Goal: Use online tool/utility: Utilize a website feature to perform a specific function

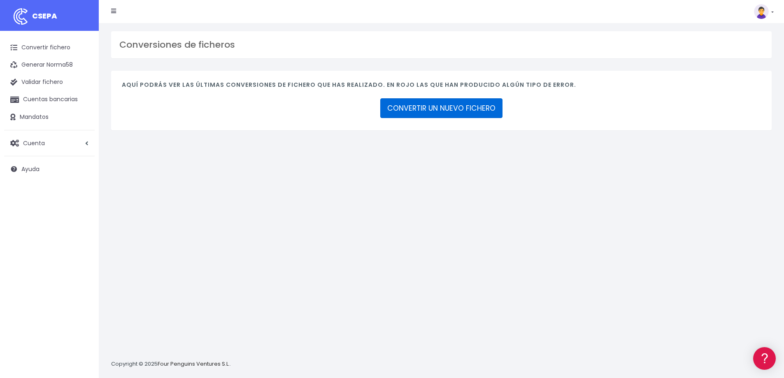
click at [431, 110] on link "CONVERTIR UN NUEVO FICHERO" at bounding box center [441, 108] width 122 height 20
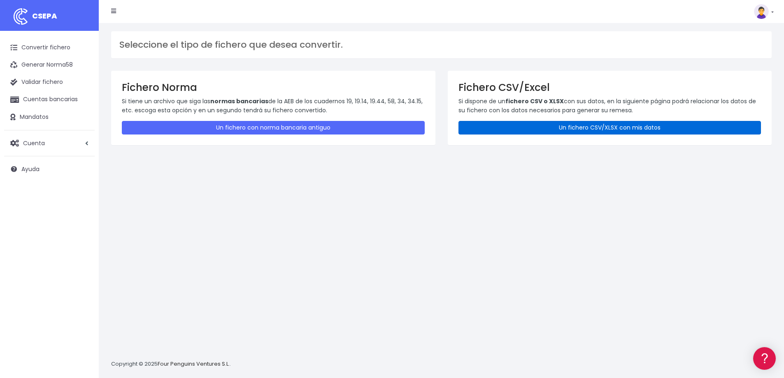
click at [583, 128] on link "Un fichero CSV/XLSX con mis datos" at bounding box center [609, 128] width 303 height 14
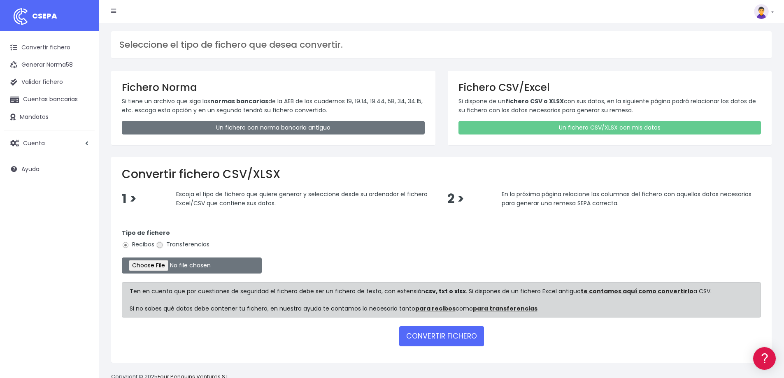
click at [156, 245] on input "Transferencias" at bounding box center [159, 245] width 7 height 7
radio input "true"
click at [166, 264] on input "file" at bounding box center [192, 266] width 140 height 16
type input "C:\fakepath\4.- Remesa Tres palos 04.09.2025.xlsx.csv"
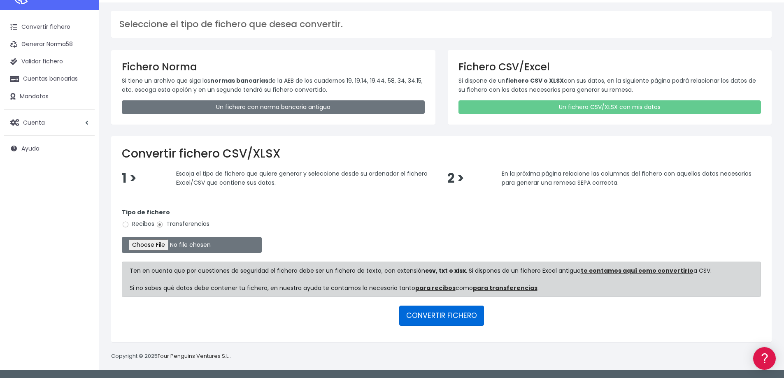
click at [445, 316] on button "CONVERTIR FICHERO" at bounding box center [441, 316] width 85 height 20
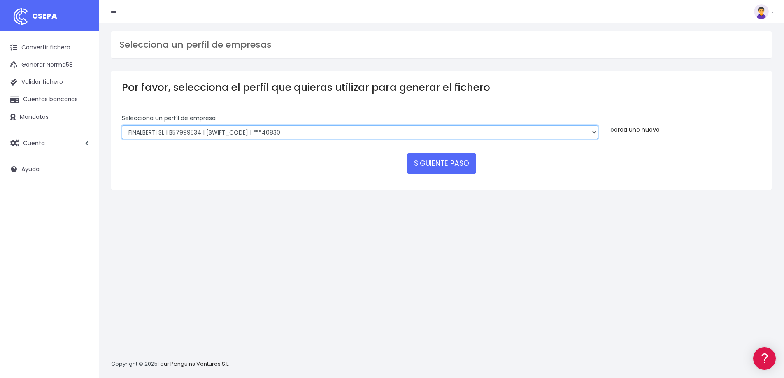
click at [194, 132] on select "RIUDAVETS ASSESSORS SL | B07873532 | CAIXESBBXXX | ***16514 FONTENILLE SANTA PO…" at bounding box center [360, 132] width 476 height 14
select select "1933"
click at [122, 125] on select "RIUDAVETS ASSESSORS SL | B07873532 | CAIXESBBXXX | ***16514 FONTENILLE SANTA PO…" at bounding box center [360, 132] width 476 height 14
click at [446, 165] on button "SIGUIENTE PASO" at bounding box center [441, 163] width 69 height 20
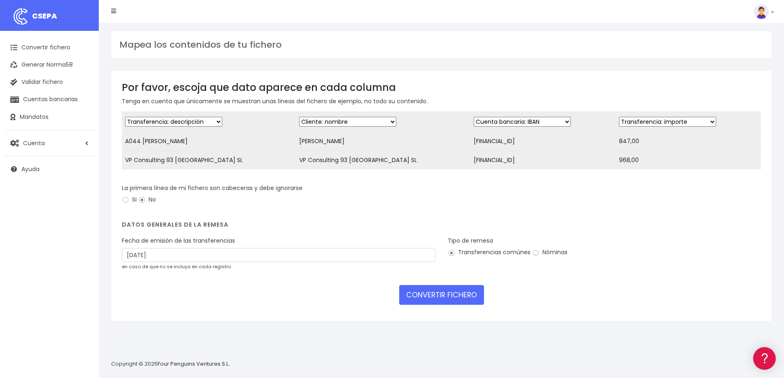
scroll to position [8, 0]
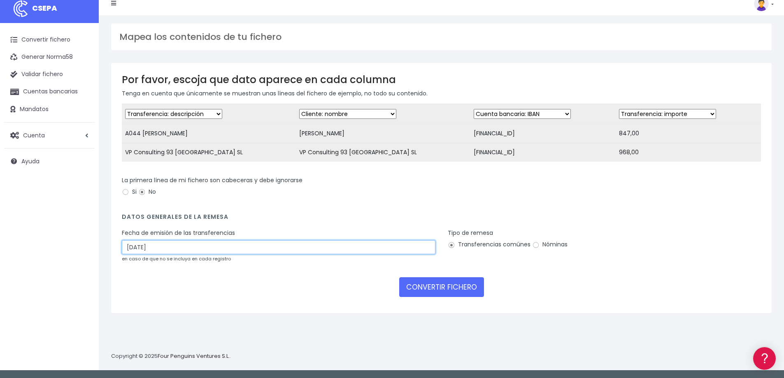
click at [144, 252] on input "06/09/2025" at bounding box center [279, 247] width 314 height 14
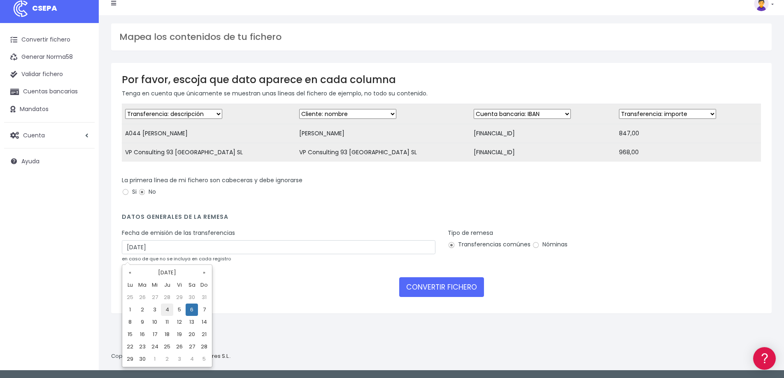
click at [166, 309] on td "4" at bounding box center [167, 310] width 12 height 12
type input "04/09/2025"
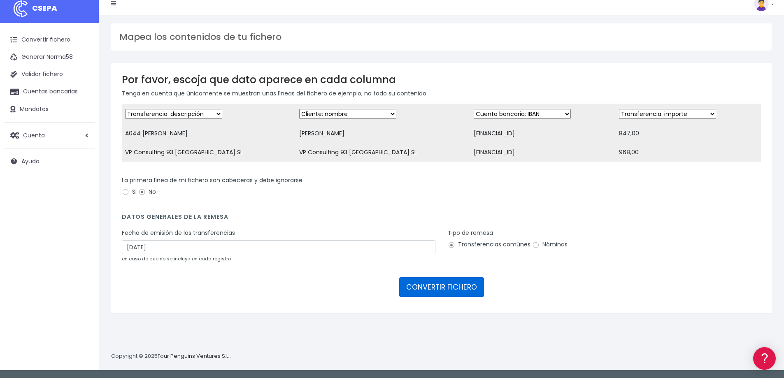
click at [445, 293] on button "CONVERTIR FICHERO" at bounding box center [441, 287] width 85 height 20
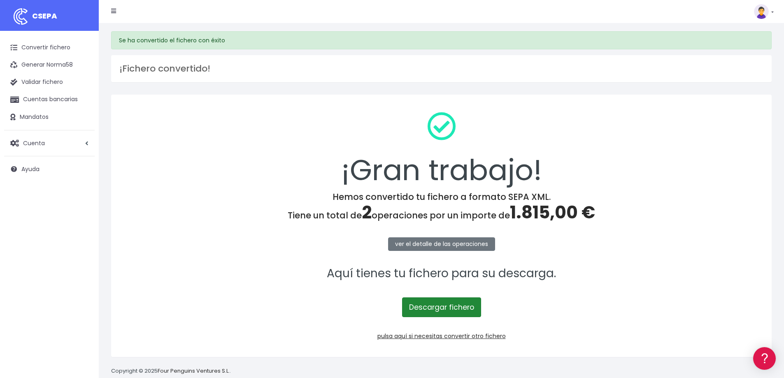
click at [437, 307] on link "Descargar fichero" at bounding box center [441, 307] width 79 height 20
click at [41, 49] on link "Convertir fichero" at bounding box center [49, 47] width 91 height 17
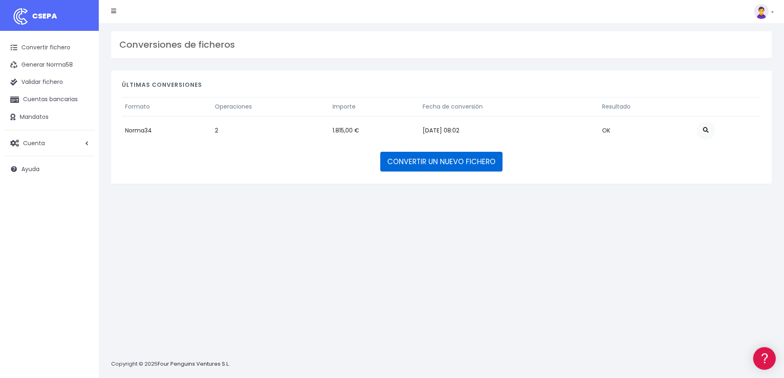
click at [410, 161] on link "CONVERTIR UN NUEVO FICHERO" at bounding box center [441, 162] width 122 height 20
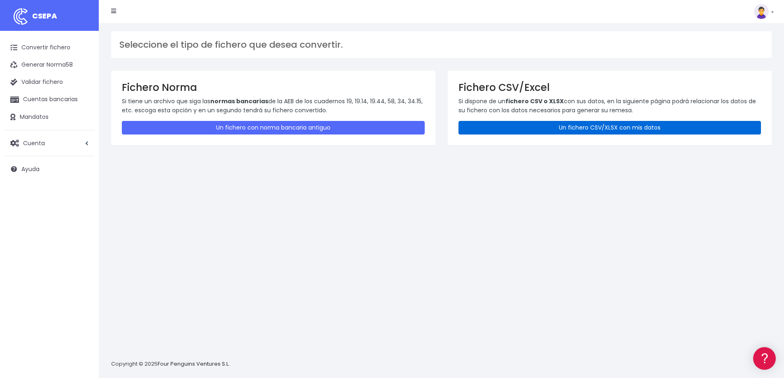
click at [578, 127] on link "Un fichero CSV/XLSX con mis datos" at bounding box center [609, 128] width 303 height 14
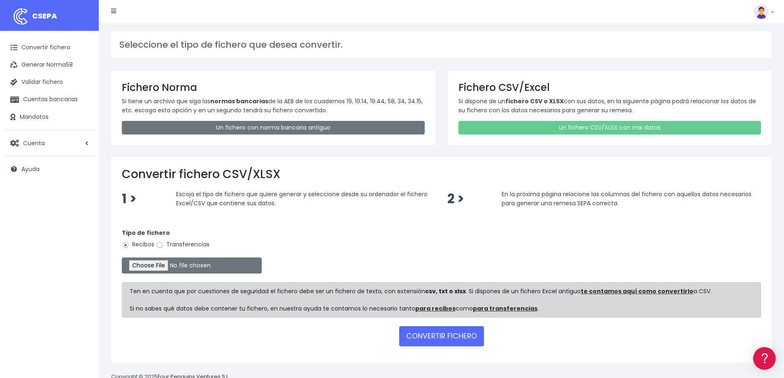
click at [159, 246] on input "Transferencias" at bounding box center [159, 245] width 7 height 7
radio input "true"
click at [172, 268] on input "file" at bounding box center [192, 266] width 140 height 16
type input "C:\fakepath\06.- Owsley Brown 04-09-2025.csv"
click at [444, 338] on button "CONVERTIR FICHERO" at bounding box center [441, 336] width 85 height 20
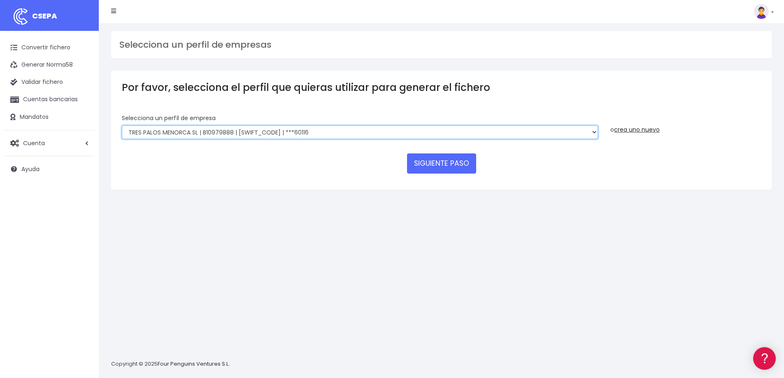
click at [263, 133] on select "RIUDAVETS ASSESSORS SL | B07873532 | CAIXESBBXXX | ***16514 FONTENILLE SANTA PO…" at bounding box center [360, 132] width 476 height 14
select select "1951"
click at [122, 125] on select "RIUDAVETS ASSESSORS SL | B07873532 | CAIXESBBXXX | ***16514 FONTENILLE SANTA PO…" at bounding box center [360, 132] width 476 height 14
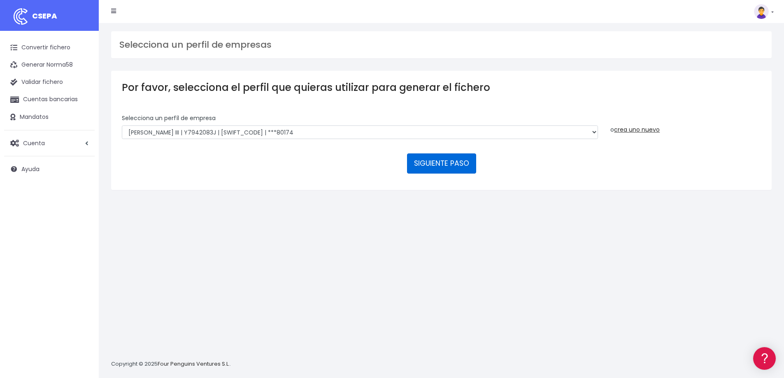
click at [435, 159] on button "SIGUIENTE PASO" at bounding box center [441, 163] width 69 height 20
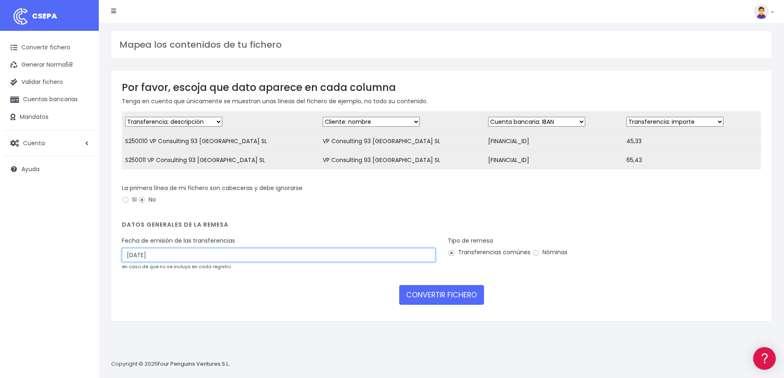
click at [138, 262] on input "[DATE]" at bounding box center [279, 255] width 314 height 14
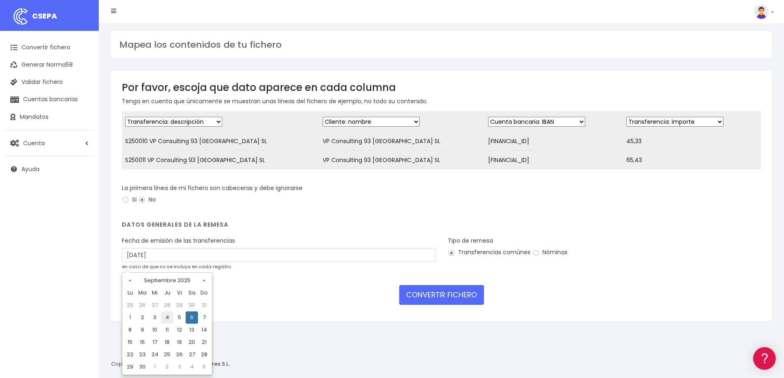
click at [165, 316] on td "4" at bounding box center [167, 317] width 12 height 12
type input "[DATE]"
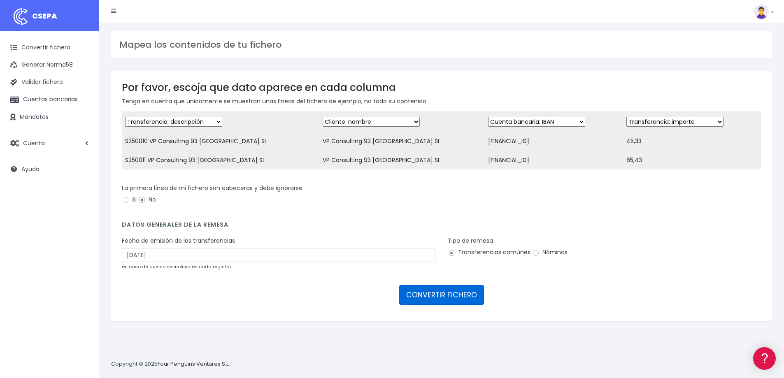
click at [436, 304] on button "CONVERTIR FICHERO" at bounding box center [441, 295] width 85 height 20
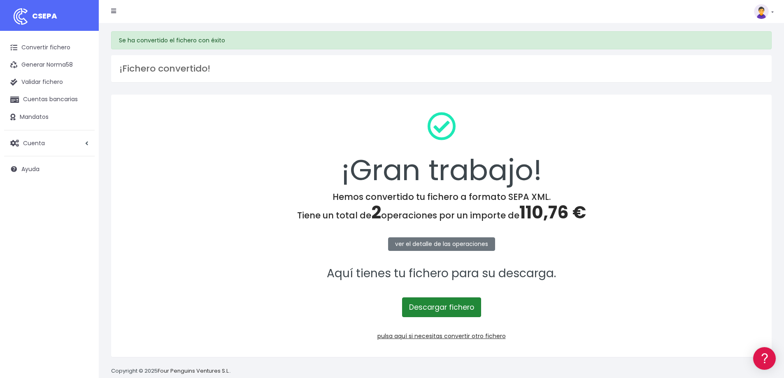
click at [436, 309] on link "Descargar fichero" at bounding box center [441, 307] width 79 height 20
click at [54, 47] on link "Convertir fichero" at bounding box center [49, 47] width 91 height 17
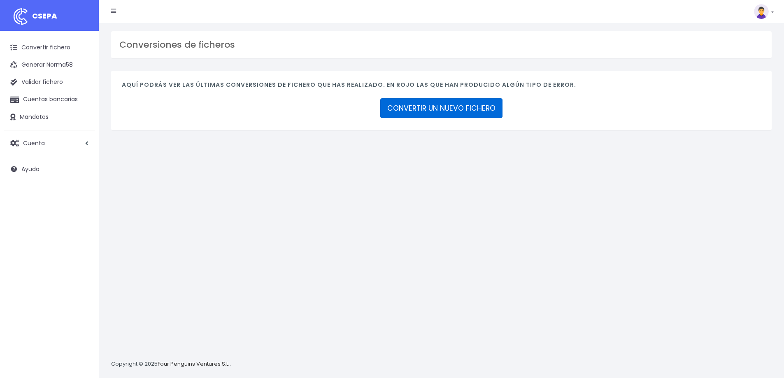
click at [444, 112] on link "CONVERTIR UN NUEVO FICHERO" at bounding box center [441, 108] width 122 height 20
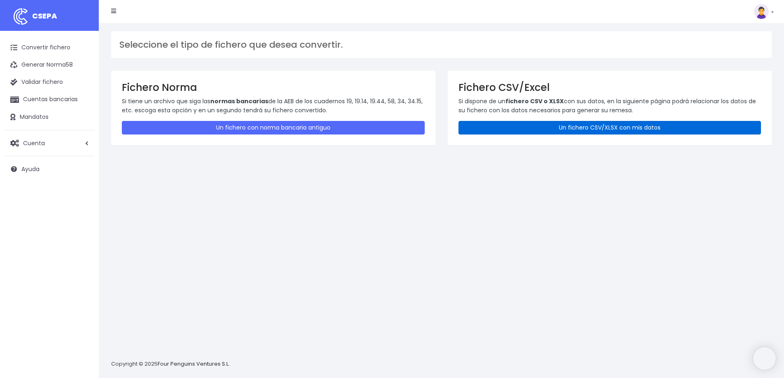
click at [548, 129] on link "Un fichero CSV/XLSX con mis datos" at bounding box center [609, 128] width 303 height 14
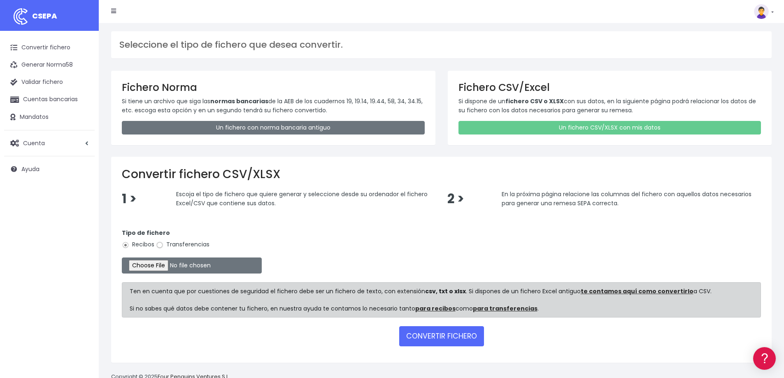
click at [158, 245] on input "Transferencias" at bounding box center [159, 245] width 7 height 7
radio input "true"
click at [163, 264] on input "file" at bounding box center [192, 266] width 140 height 16
type input "C:\fakepath\1.- Remesa Patrick huerto 04.09.2025.csv"
click at [458, 337] on button "CONVERTIR FICHERO" at bounding box center [441, 336] width 85 height 20
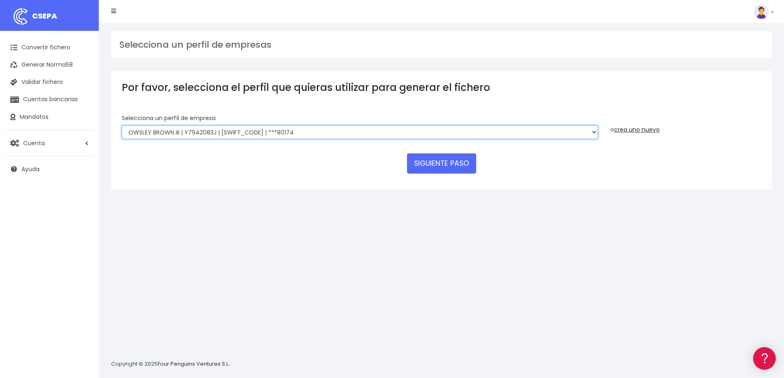
click at [246, 132] on select "RIUDAVETS ASSESSORS SL | B07873532 | CAIXESBBXXX | ***16514 FONTENILLE SANTA PO…" at bounding box center [360, 132] width 476 height 14
select select "2862"
click at [122, 125] on select "RIUDAVETS ASSESSORS SL | B07873532 | CAIXESBBXXX | ***16514 FONTENILLE SANTA PO…" at bounding box center [360, 132] width 476 height 14
click at [449, 165] on button "SIGUIENTE PASO" at bounding box center [441, 163] width 69 height 20
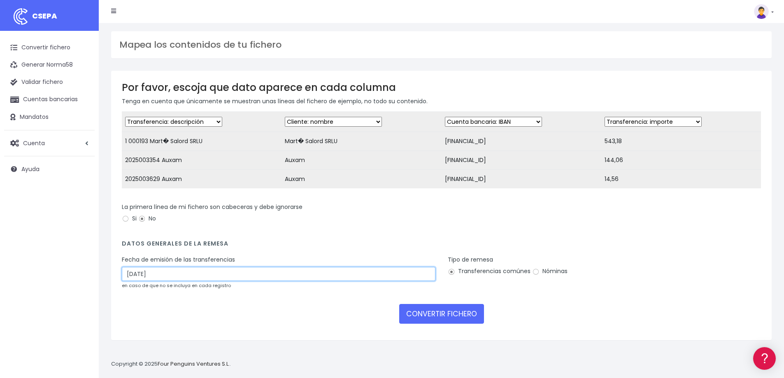
click at [144, 281] on input "[DATE]" at bounding box center [279, 274] width 314 height 14
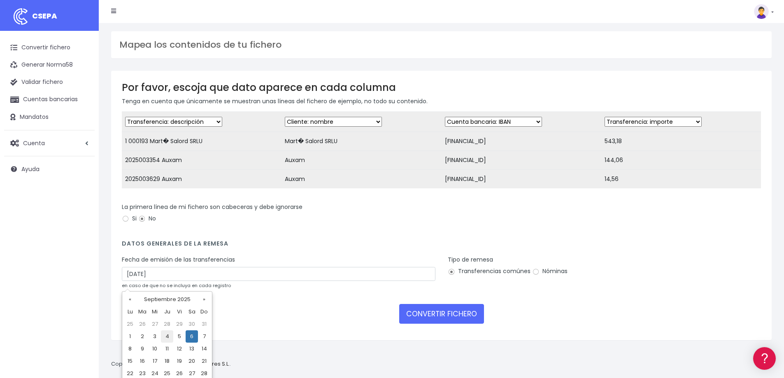
click at [167, 335] on td "4" at bounding box center [167, 336] width 12 height 12
type input "[DATE]"
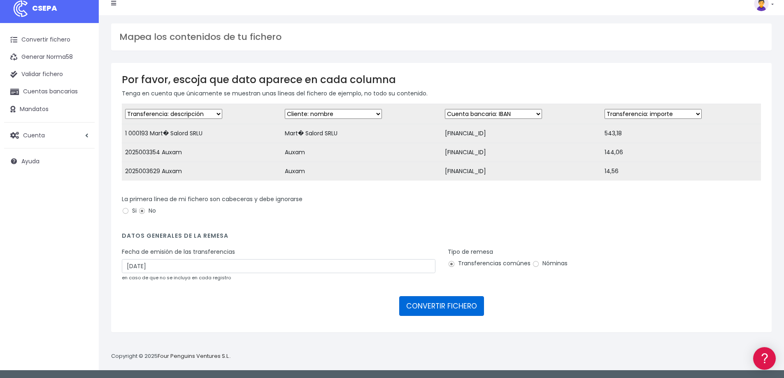
click at [446, 311] on button "CONVERTIR FICHERO" at bounding box center [441, 306] width 85 height 20
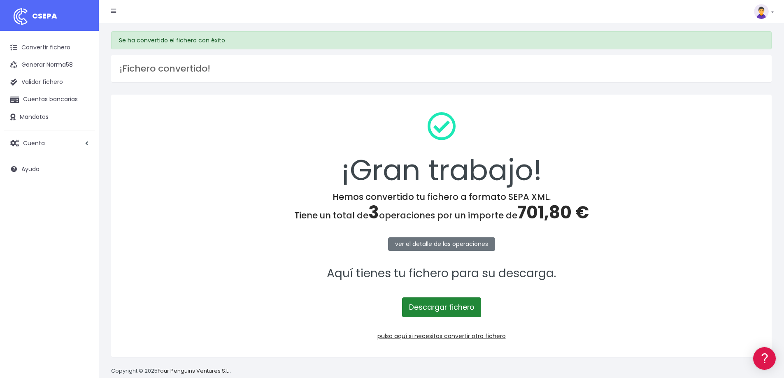
click at [451, 311] on link "Descargar fichero" at bounding box center [441, 307] width 79 height 20
drag, startPoint x: 52, startPoint y: 49, endPoint x: 192, endPoint y: 20, distance: 143.2
click at [52, 49] on link "Convertir fichero" at bounding box center [49, 47] width 91 height 17
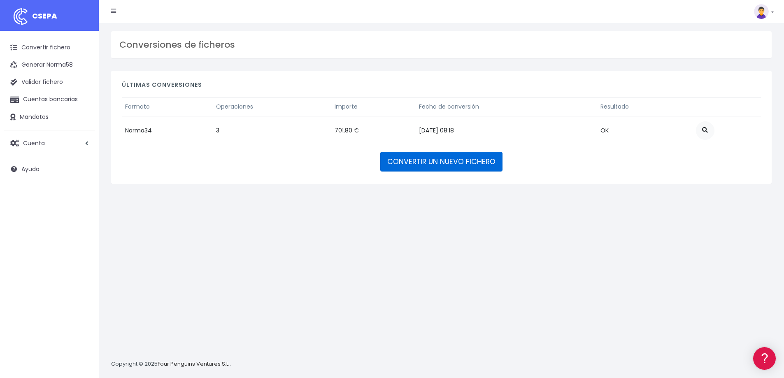
click at [433, 158] on link "CONVERTIR UN NUEVO FICHERO" at bounding box center [441, 162] width 122 height 20
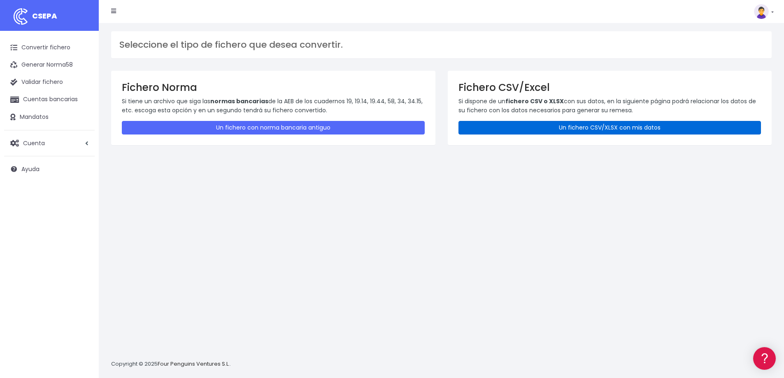
click at [533, 132] on link "Un fichero CSV/XLSX con mis datos" at bounding box center [609, 128] width 303 height 14
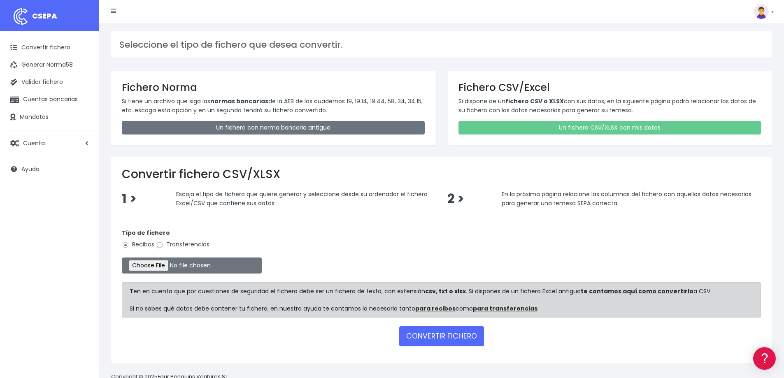
click at [159, 244] on input "Transferencias" at bounding box center [159, 245] width 7 height 7
radio input "true"
click at [167, 264] on input "file" at bounding box center [192, 266] width 140 height 16
type input "C:\fakepath\2.- Remesa Patrick finca 04.09.2025.csv"
click at [444, 340] on button "CONVERTIR FICHERO" at bounding box center [441, 336] width 85 height 20
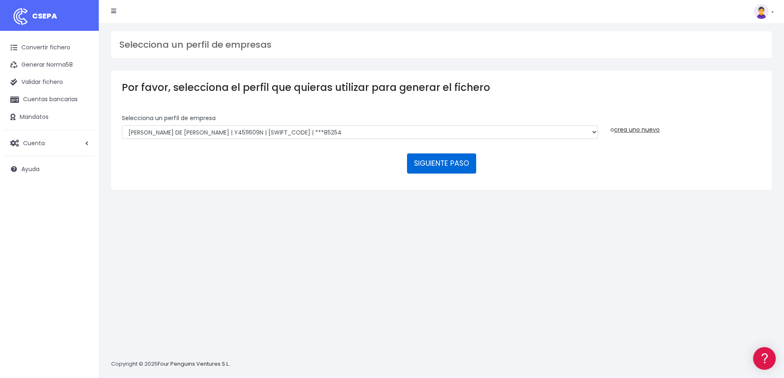
click at [436, 163] on button "SIGUIENTE PASO" at bounding box center [441, 163] width 69 height 20
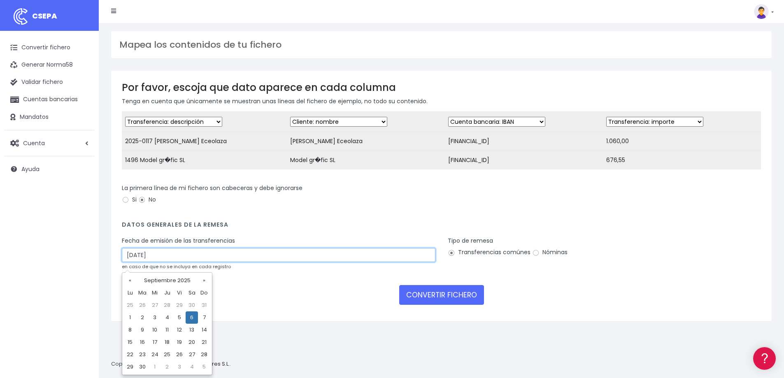
click at [151, 262] on input "06/09/2025" at bounding box center [279, 255] width 314 height 14
click at [167, 318] on td "4" at bounding box center [167, 317] width 12 height 12
type input "04/09/2025"
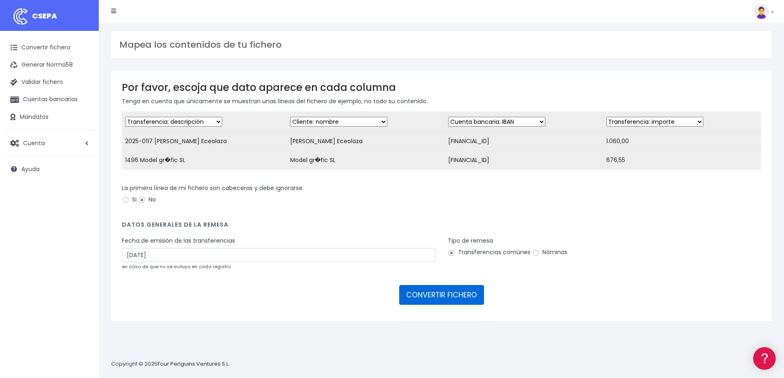
click at [424, 300] on button "CONVERTIR FICHERO" at bounding box center [441, 295] width 85 height 20
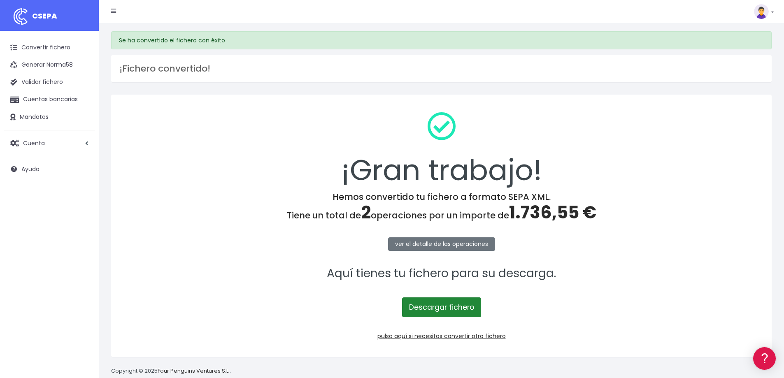
click at [435, 305] on link "Descargar fichero" at bounding box center [441, 307] width 79 height 20
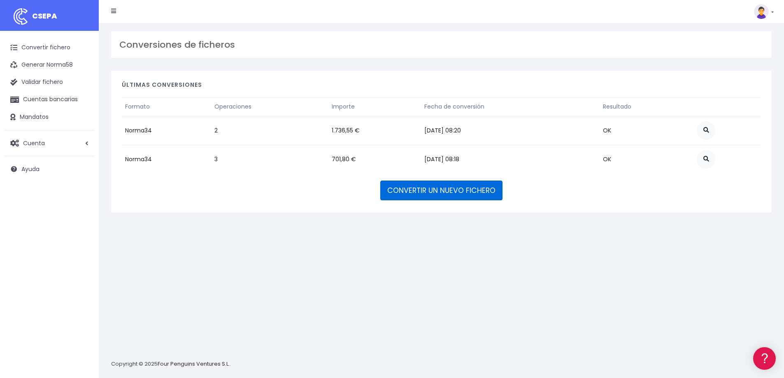
click at [425, 192] on link "CONVERTIR UN NUEVO FICHERO" at bounding box center [441, 191] width 122 height 20
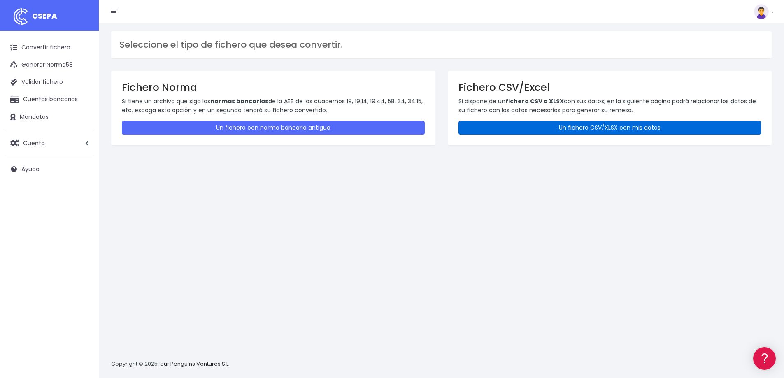
click at [579, 129] on link "Un fichero CSV/XLSX con mis datos" at bounding box center [609, 128] width 303 height 14
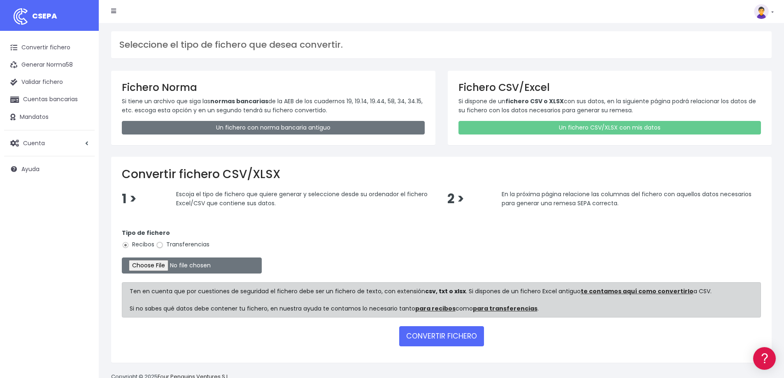
click at [160, 246] on input "Transferencias" at bounding box center [159, 245] width 7 height 7
radio input "true"
click at [169, 266] on input "file" at bounding box center [192, 266] width 140 height 16
type input "C:\fakepath\8.- Remesa cosmic 04.09.2025.csv"
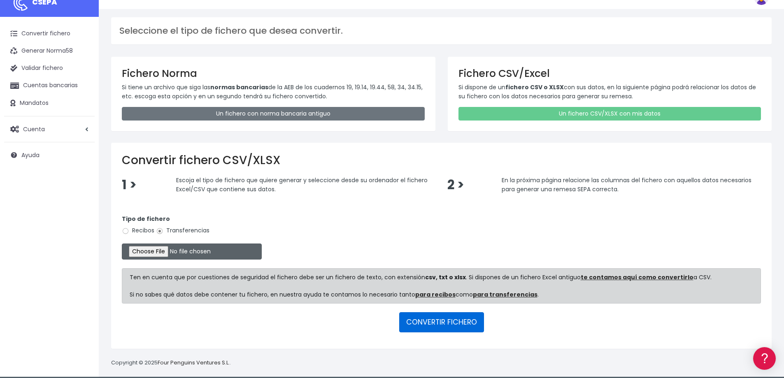
scroll to position [21, 0]
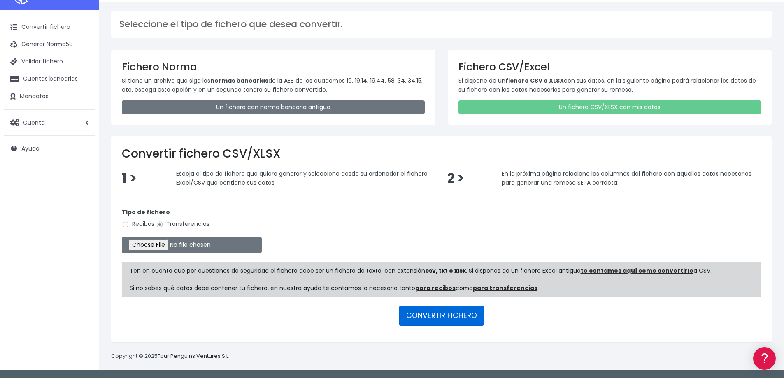
click at [440, 313] on button "CONVERTIR FICHERO" at bounding box center [441, 316] width 85 height 20
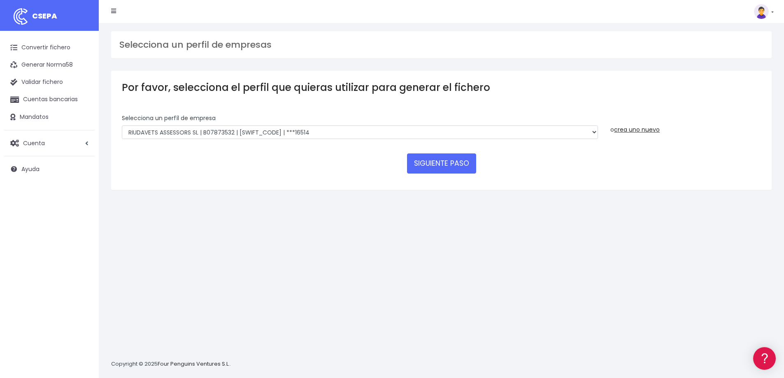
scroll to position [8, 0]
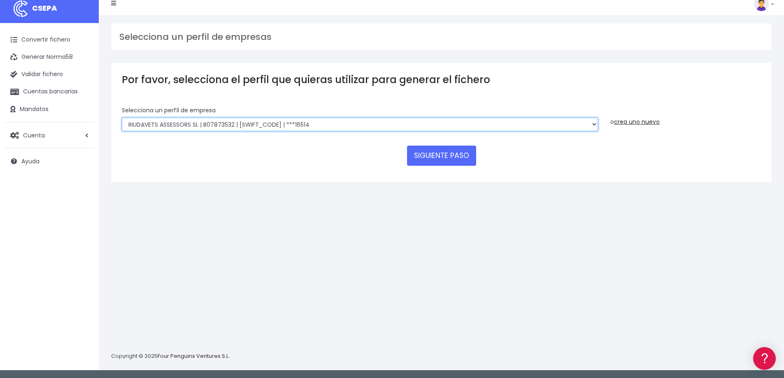
click at [207, 126] on select "RIUDAVETS ASSESSORS SL | B07873532 | CAIXESBBXXX | ***16514 FONTENILLE SANTA PO…" at bounding box center [360, 125] width 476 height 14
select select "1932"
click at [122, 118] on select "RIUDAVETS ASSESSORS SL | B07873532 | CAIXESBBXXX | ***16514 FONTENILLE SANTA PO…" at bounding box center [360, 125] width 476 height 14
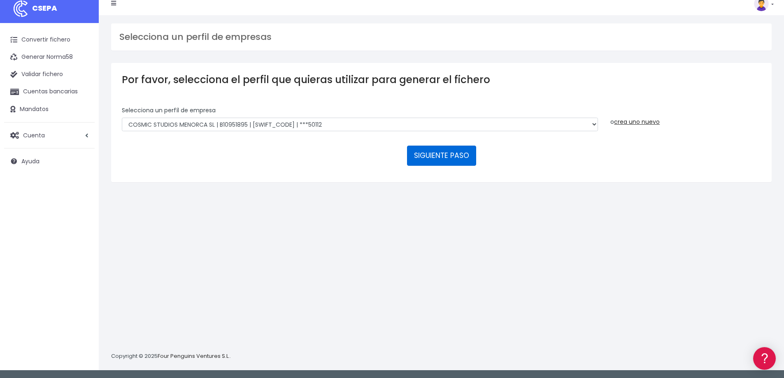
click at [434, 153] on button "SIGUIENTE PASO" at bounding box center [441, 156] width 69 height 20
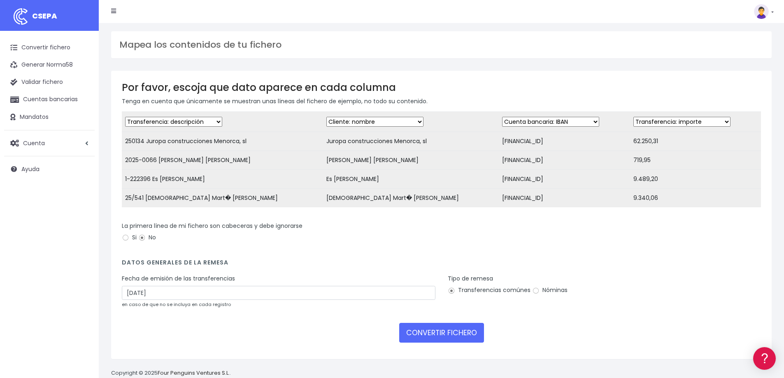
scroll to position [23, 0]
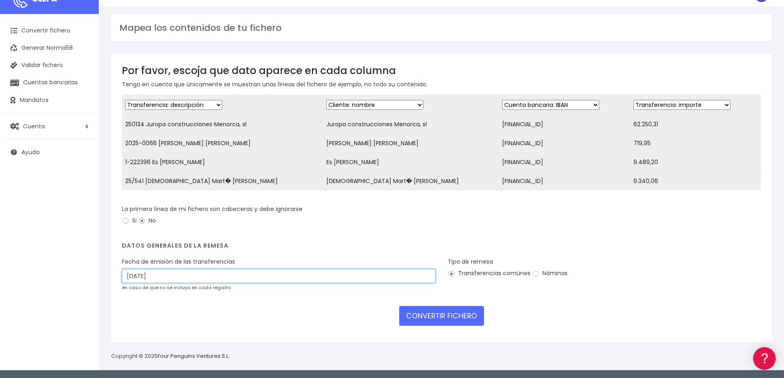
click at [153, 273] on input "06/09/2025" at bounding box center [279, 276] width 314 height 14
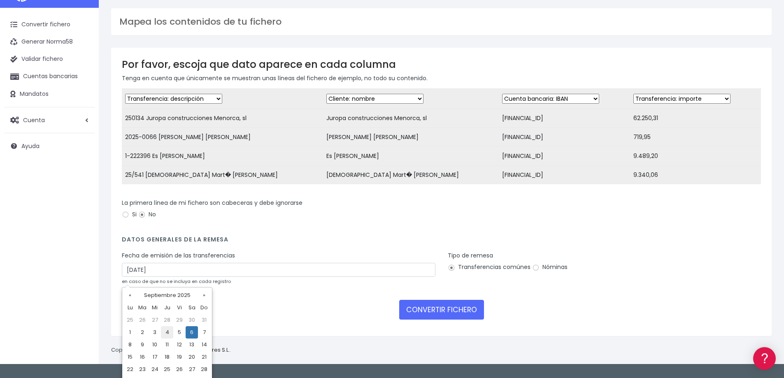
click at [167, 332] on td "4" at bounding box center [167, 332] width 12 height 12
type input "04/09/2025"
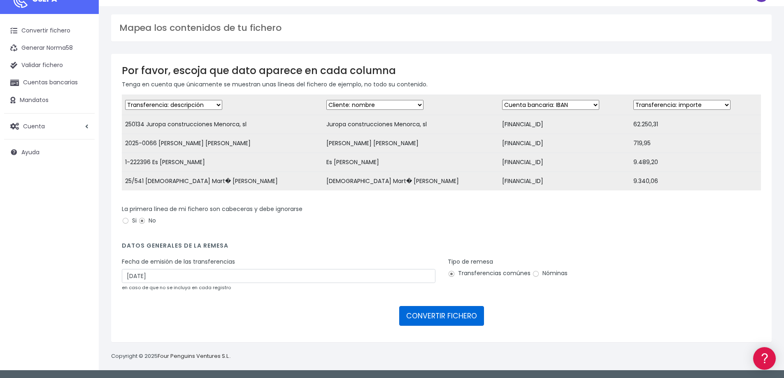
click at [425, 312] on button "CONVERTIR FICHERO" at bounding box center [441, 316] width 85 height 20
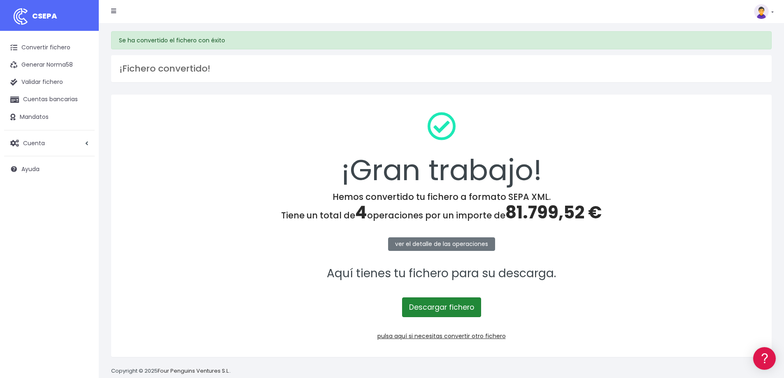
click at [447, 312] on link "Descargar fichero" at bounding box center [441, 307] width 79 height 20
